Goal: Transaction & Acquisition: Purchase product/service

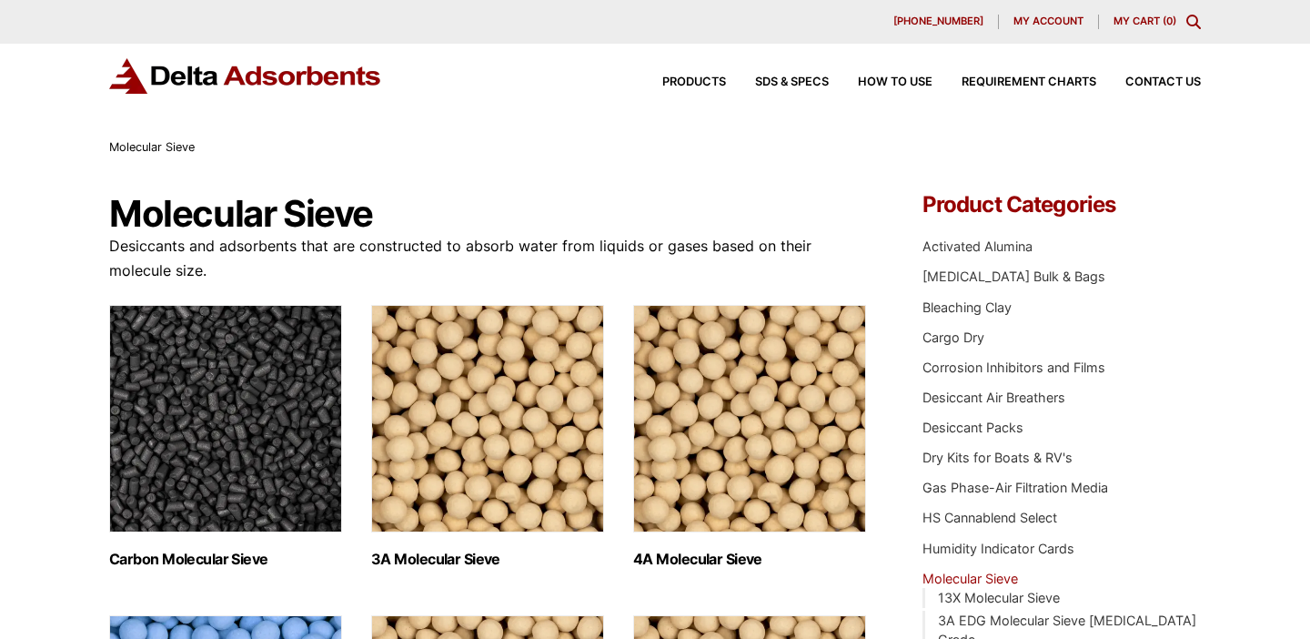
scroll to position [118, 0]
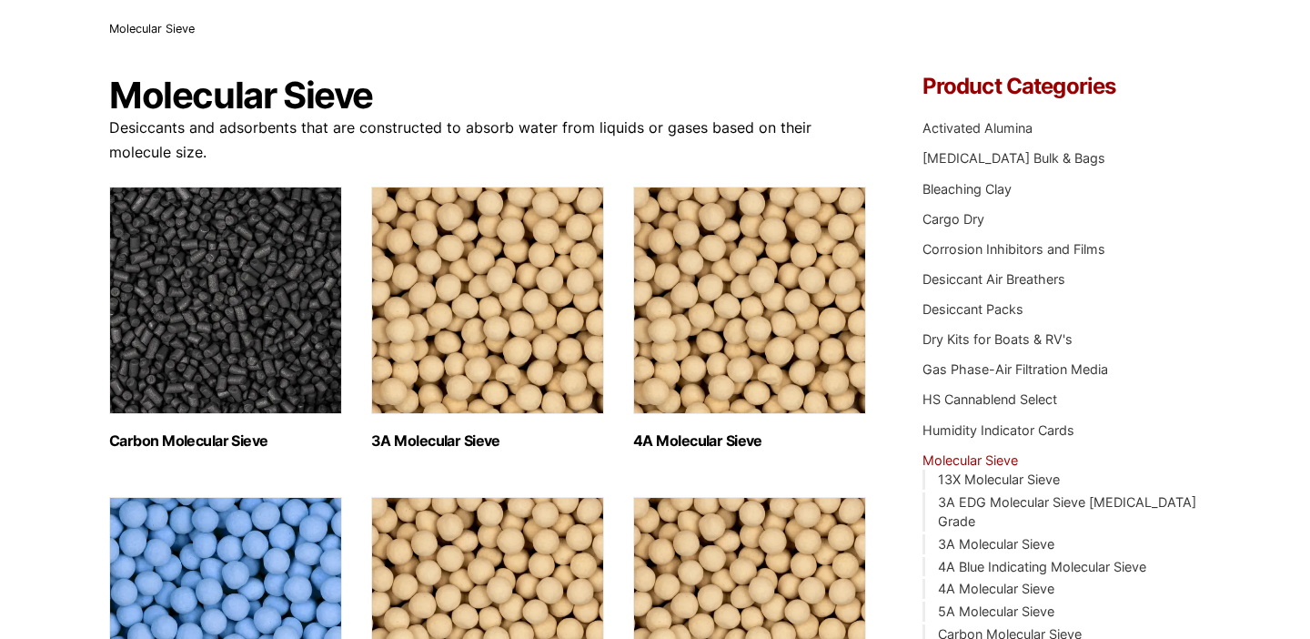
click at [748, 308] on img "Visit product category 4A Molecular Sieve" at bounding box center [749, 301] width 233 height 228
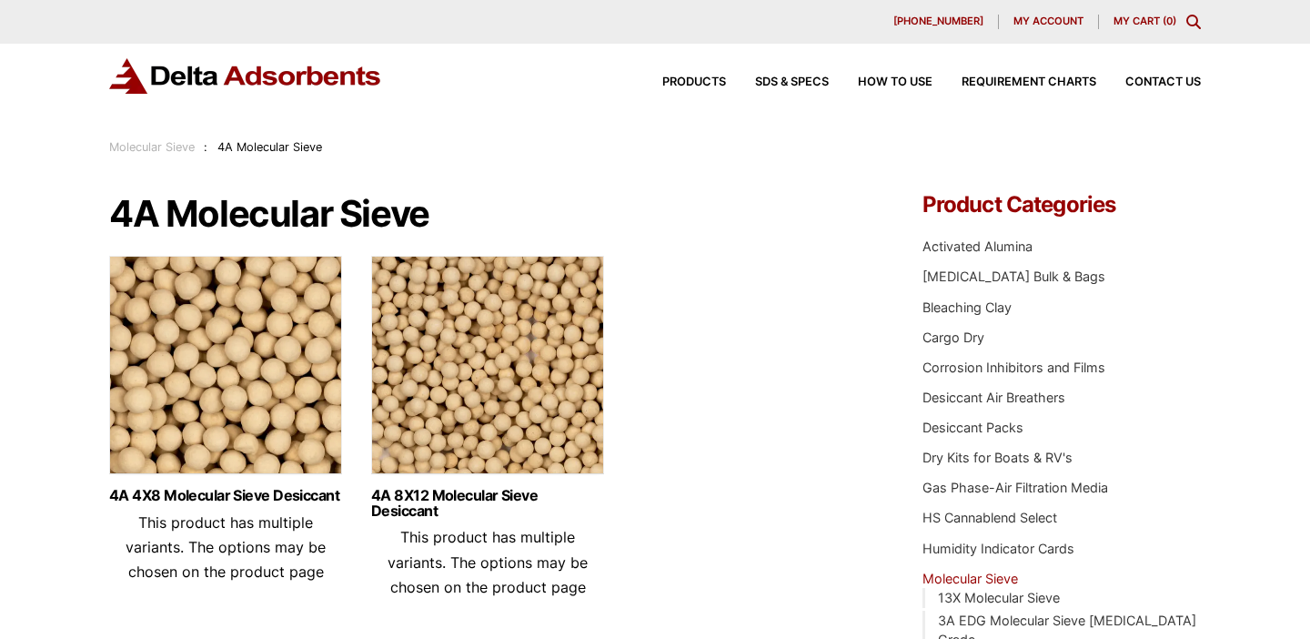
click at [243, 396] on img at bounding box center [225, 370] width 233 height 228
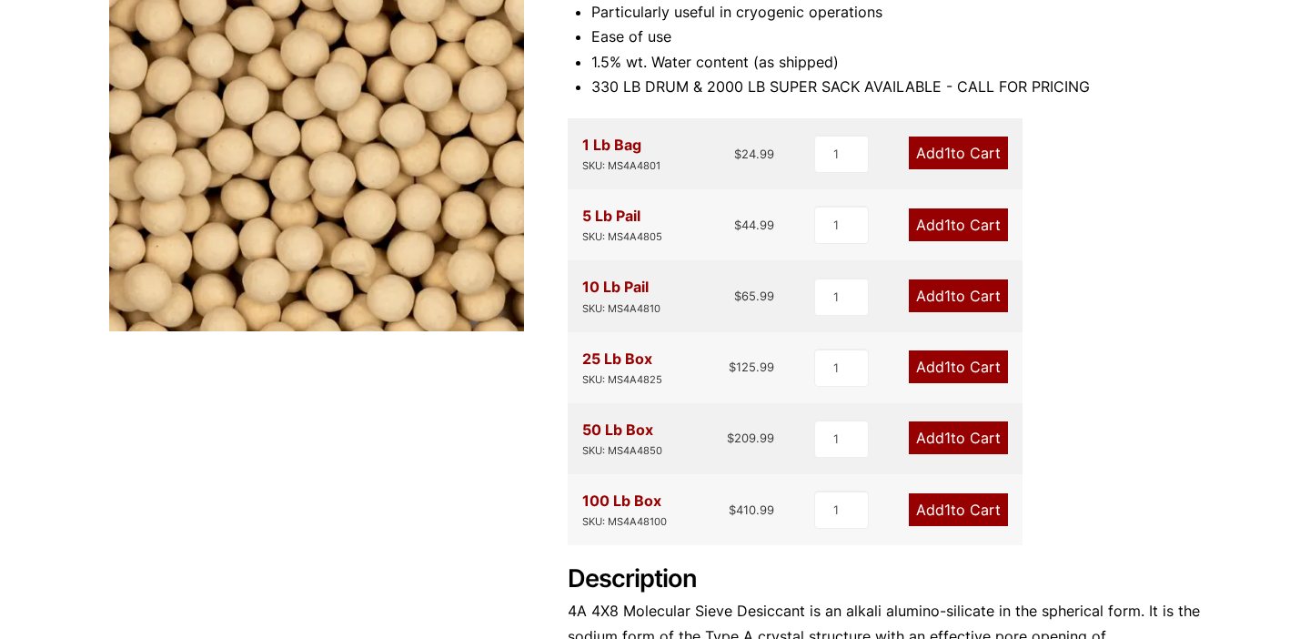
scroll to position [350, 0]
